Goal: Information Seeking & Learning: Learn about a topic

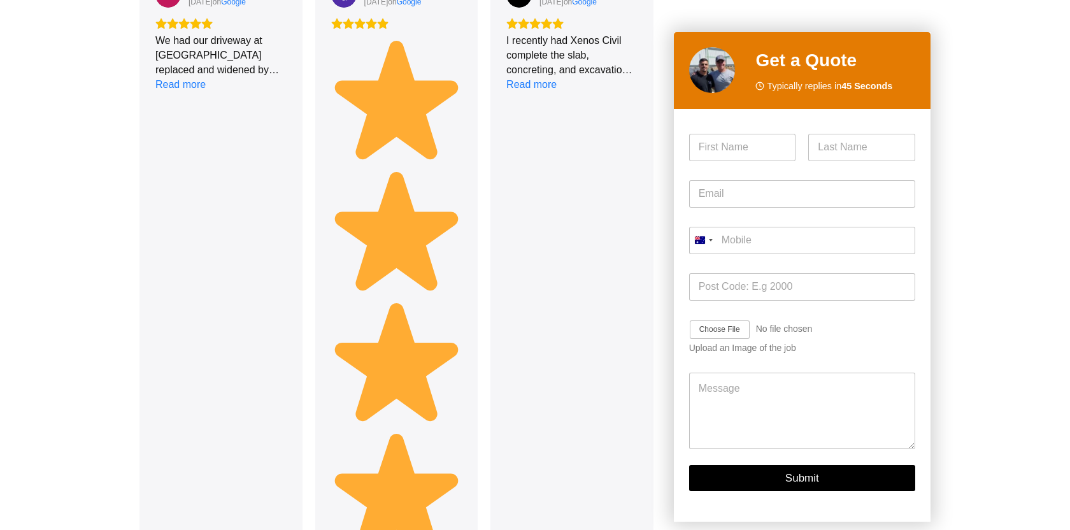
scroll to position [1702, 0]
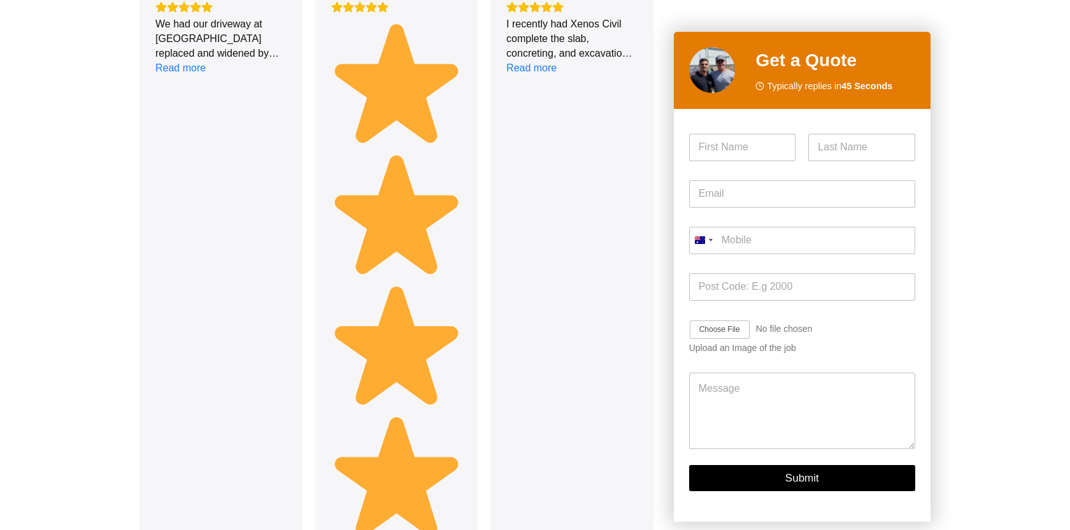
click at [82, 295] on div "Concreting Services – Built to Last, Finished with Precision In search of a rep…" at bounding box center [535, 265] width 1070 height 3022
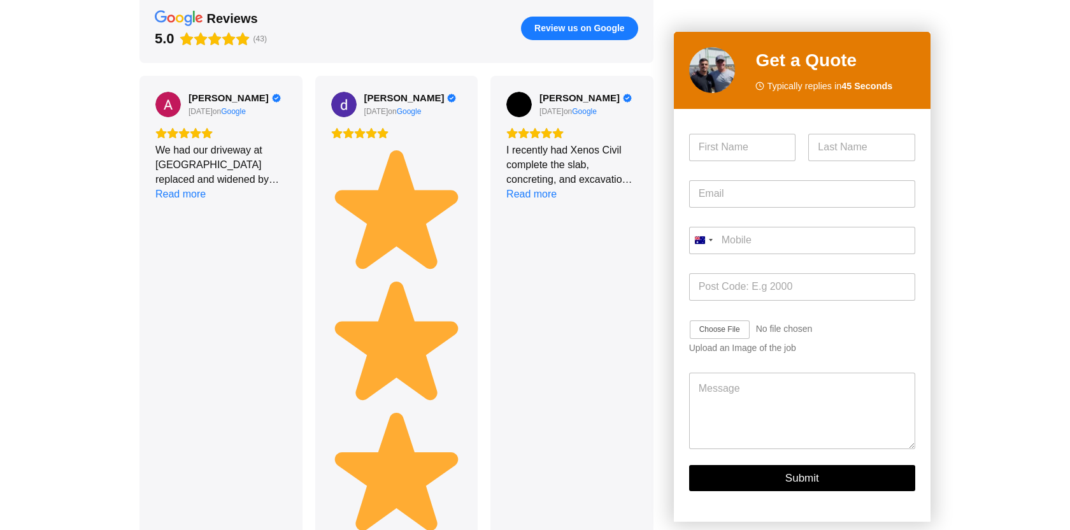
scroll to position [1549, 0]
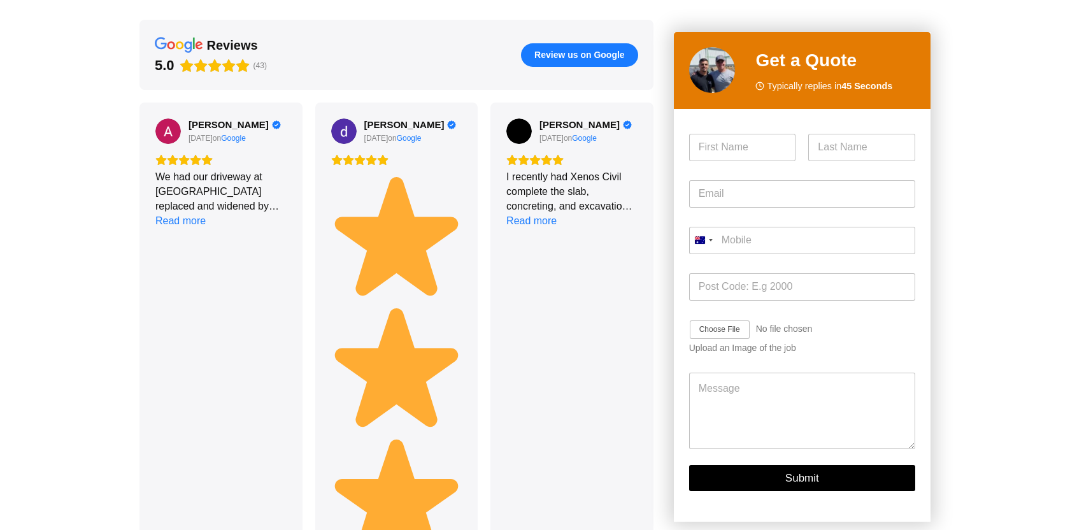
click at [971, 124] on div "Concreting Services – Built to Last, Finished with Precision In search of a rep…" at bounding box center [535, 418] width 1070 height 3022
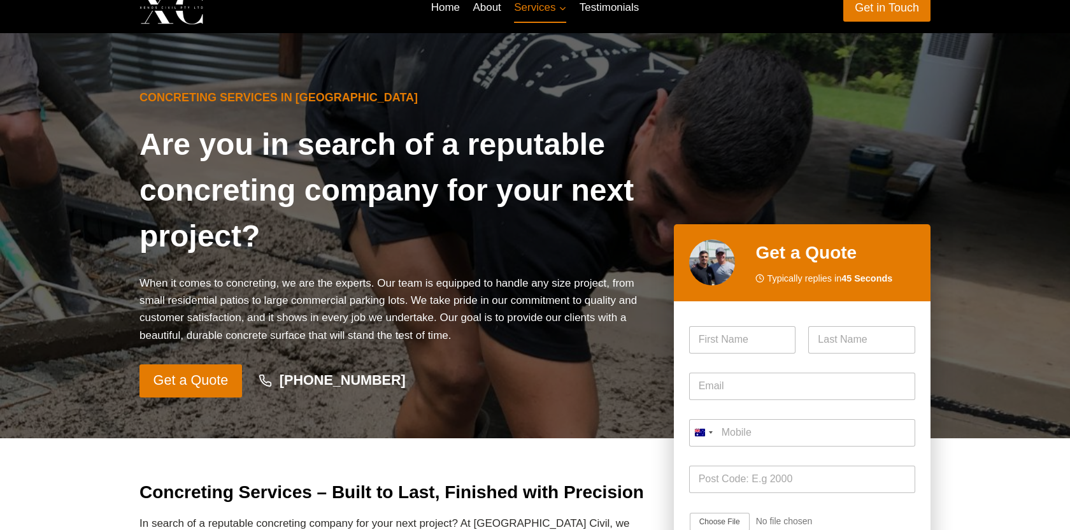
scroll to position [0, 0]
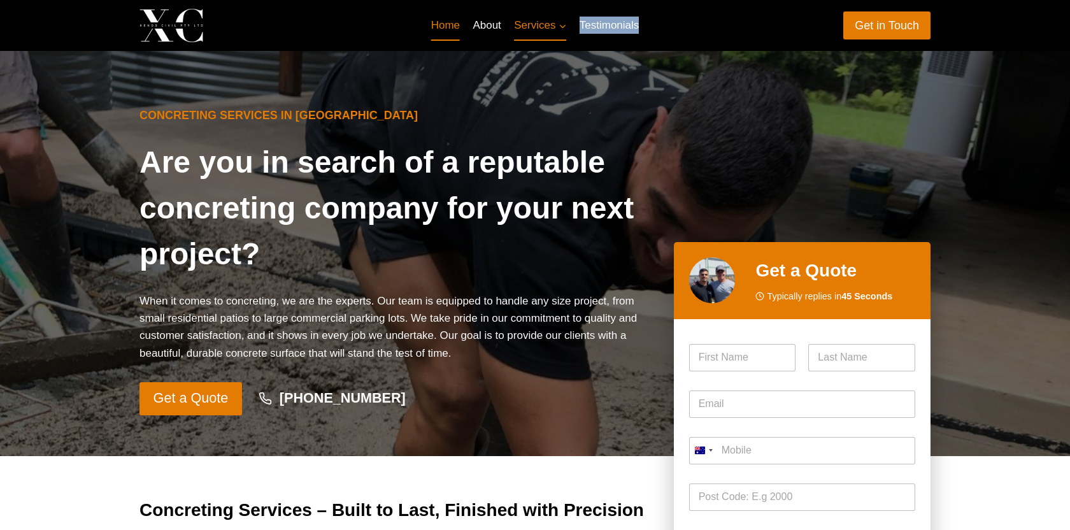
click at [452, 25] on link "Home" at bounding box center [445, 25] width 42 height 31
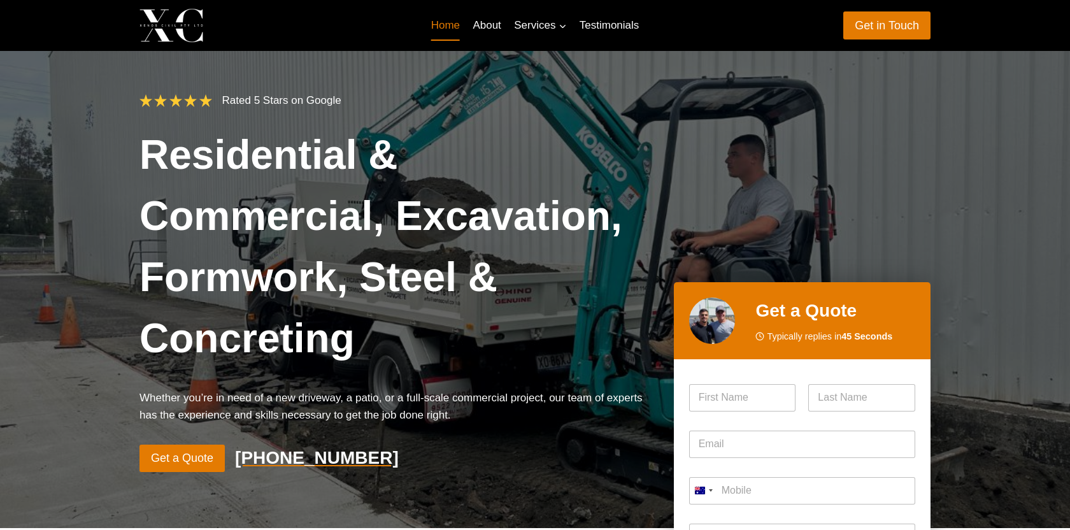
click at [257, 100] on p "Rated 5 Stars on Google" at bounding box center [281, 100] width 119 height 17
click at [257, 101] on p "Rated 5 Stars on Google" at bounding box center [281, 100] width 119 height 17
click at [181, 104] on icon at bounding box center [175, 100] width 13 height 13
click at [181, 101] on icon at bounding box center [175, 100] width 13 height 13
click at [482, 27] on link "About" at bounding box center [486, 25] width 41 height 31
